Goal: Use online tool/utility: Utilize a website feature to perform a specific function

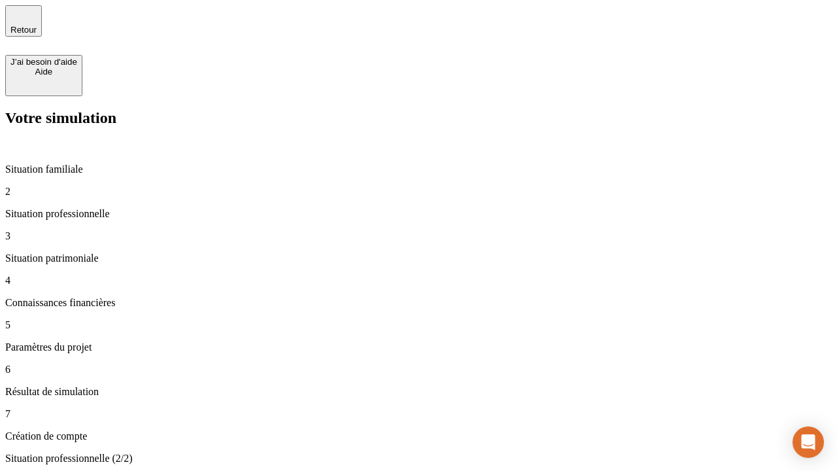
type input "30 000"
type input "40 000"
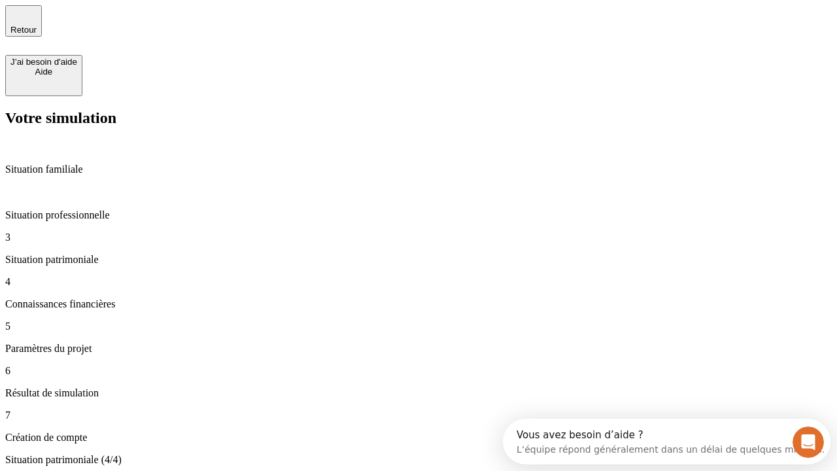
type input "1 100"
type input "20"
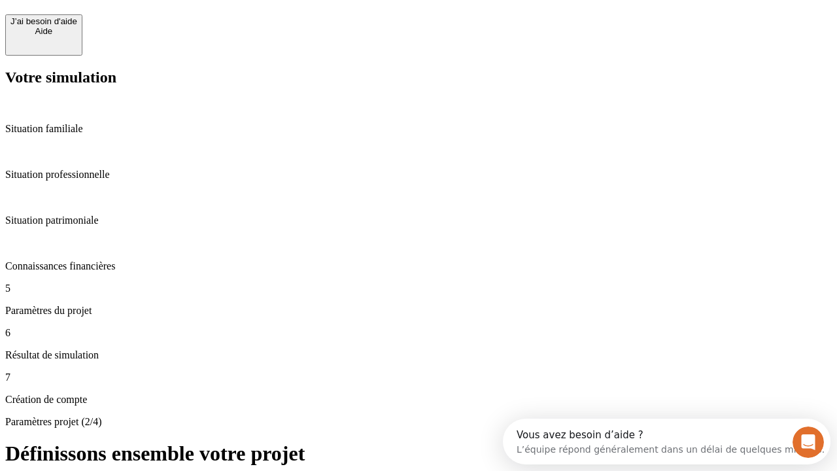
scroll to position [12, 0]
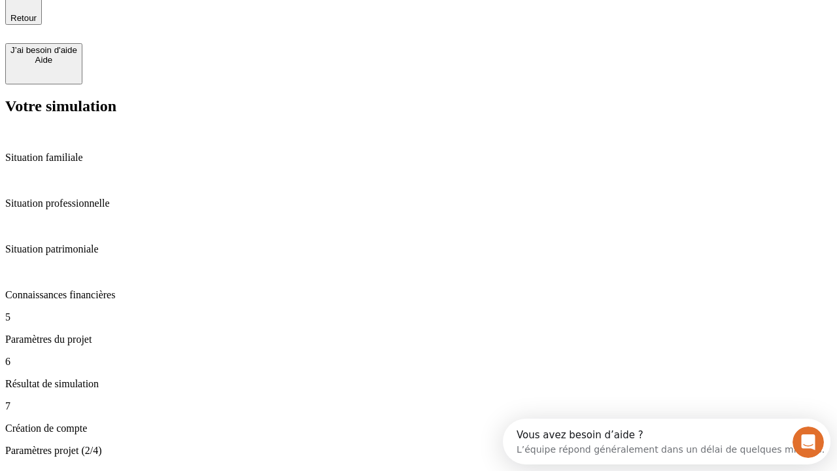
type input "40"
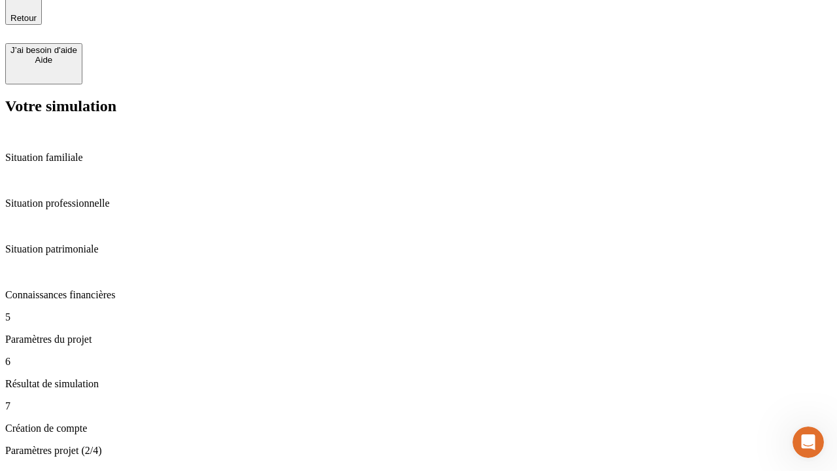
type input "62"
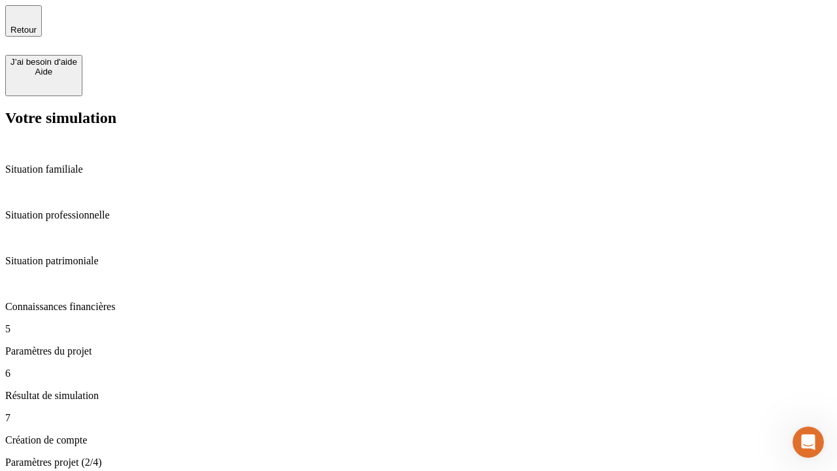
type input "50 000"
type input "640"
